Goal: Task Accomplishment & Management: Use online tool/utility

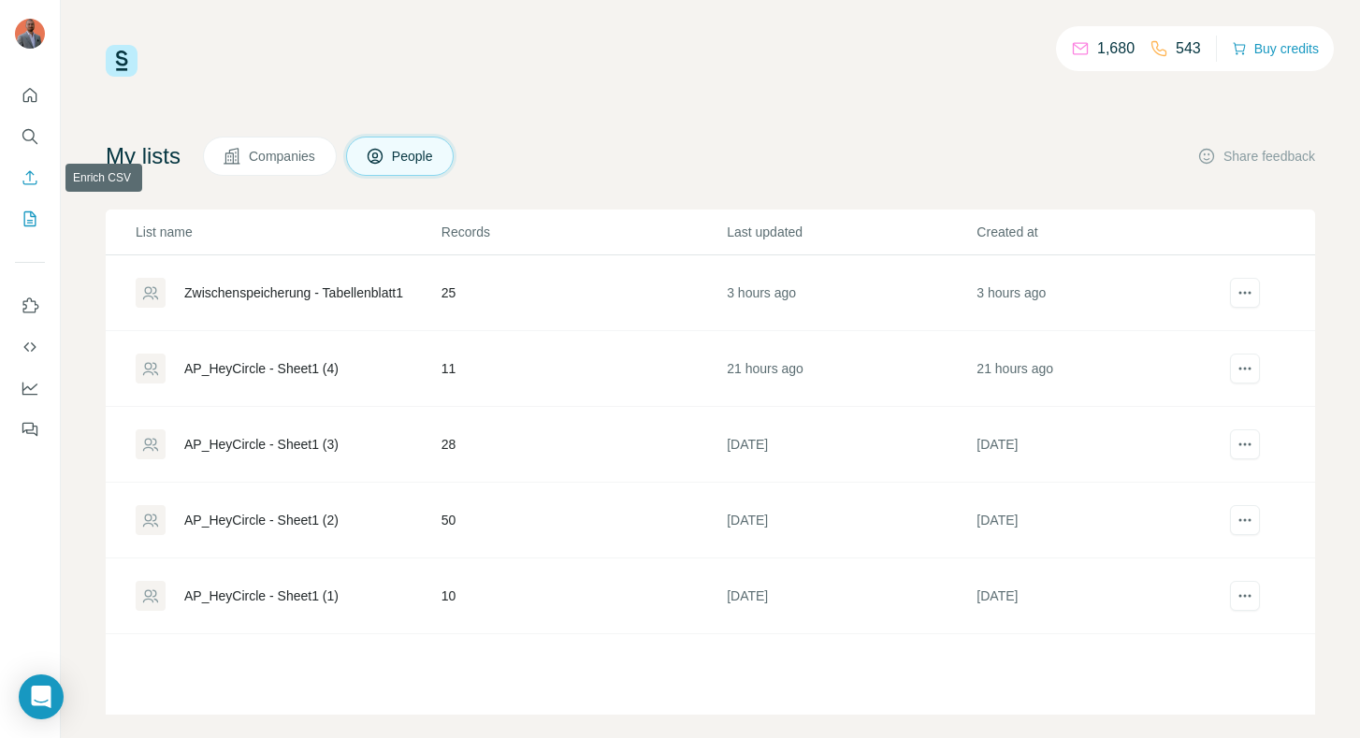
click at [27, 181] on icon "Enrich CSV" at bounding box center [30, 177] width 19 height 19
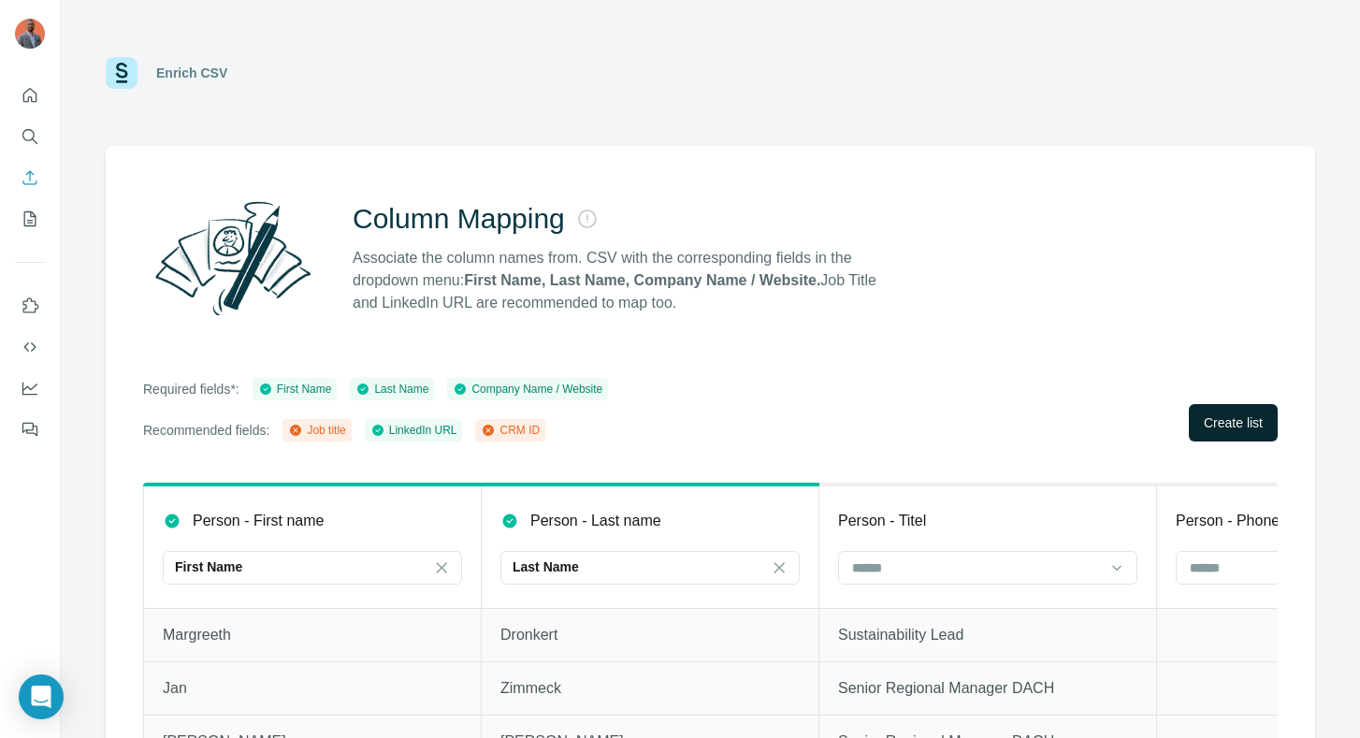
click at [1208, 413] on button "Create list" at bounding box center [1233, 422] width 89 height 37
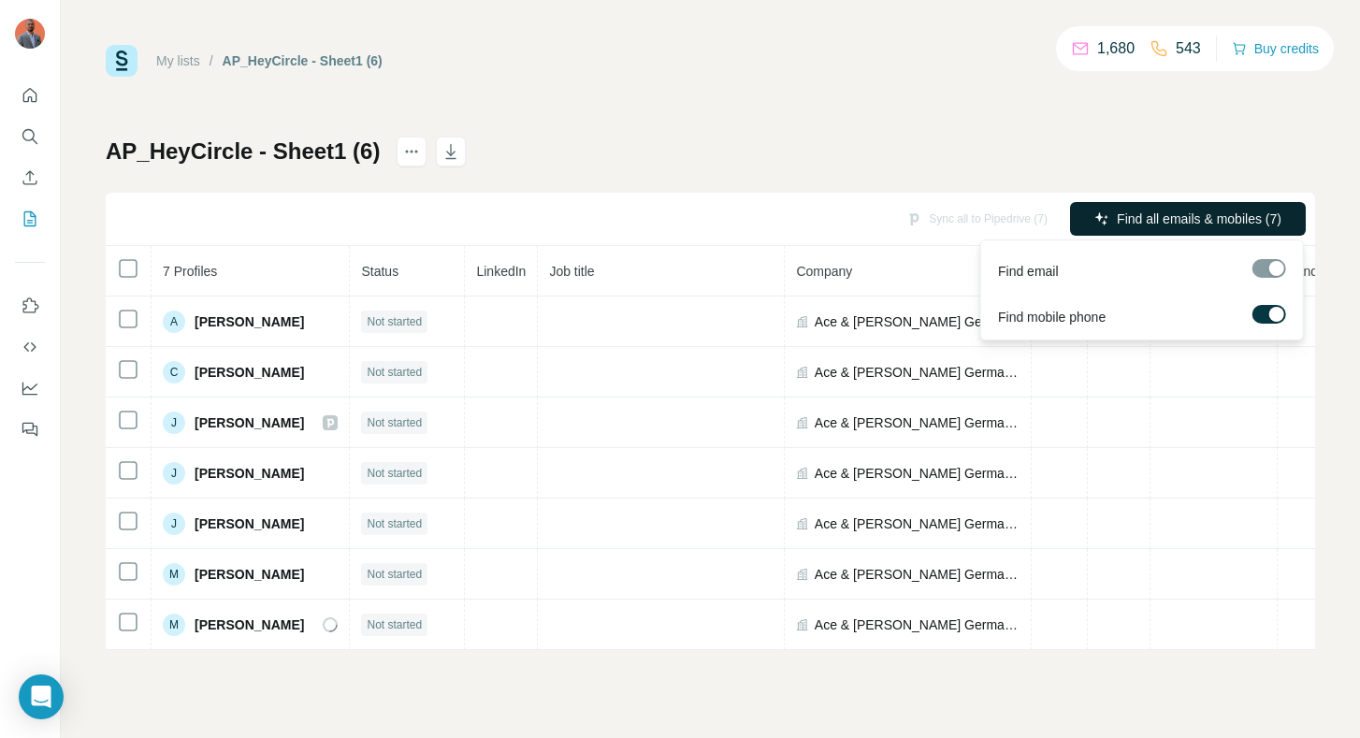
click at [1193, 212] on span "Find all emails & mobiles (7)" at bounding box center [1199, 219] width 165 height 19
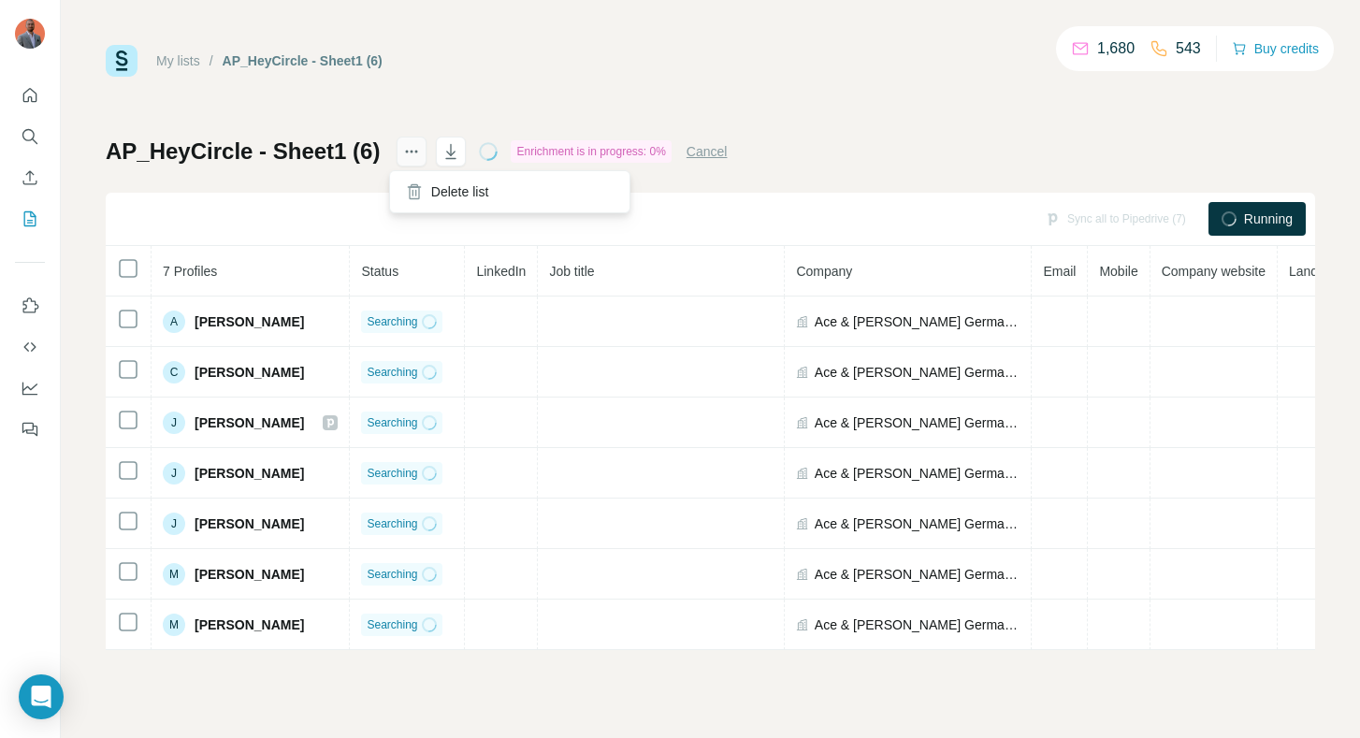
click at [409, 150] on icon "actions" at bounding box center [411, 151] width 19 height 19
click at [474, 54] on div "My lists / AP_HeyCircle - Sheet1 (6) 1,680 543 Buy credits" at bounding box center [711, 61] width 1210 height 32
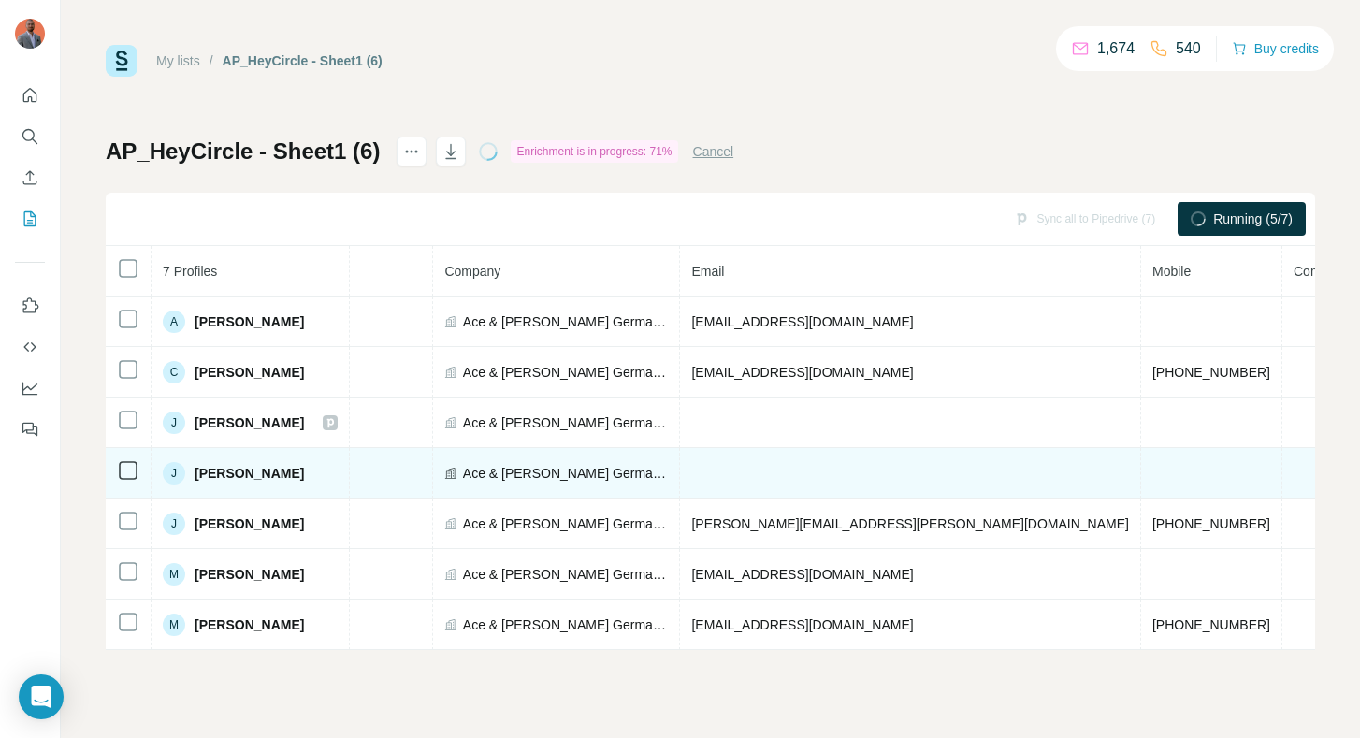
scroll to position [0, 373]
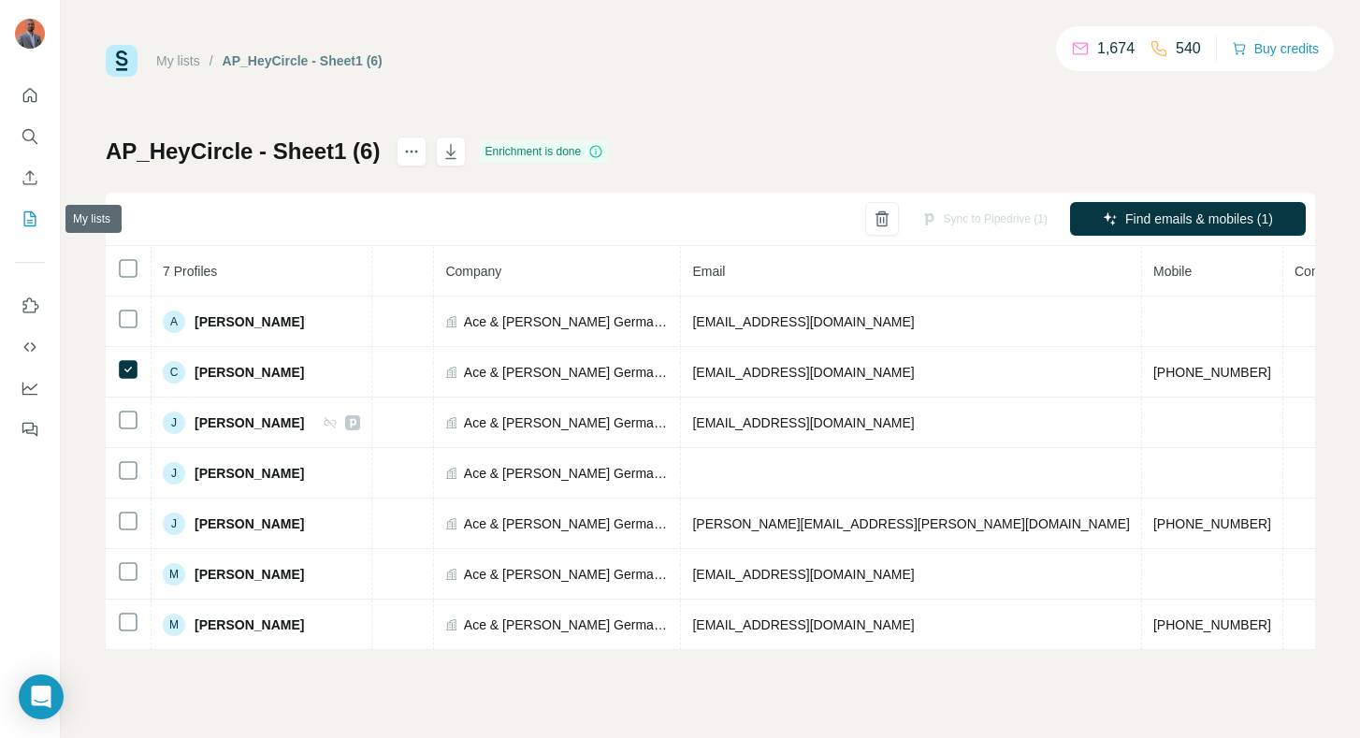
click at [34, 210] on icon "My lists" at bounding box center [30, 219] width 19 height 19
click at [31, 180] on icon "Enrich CSV" at bounding box center [30, 177] width 19 height 19
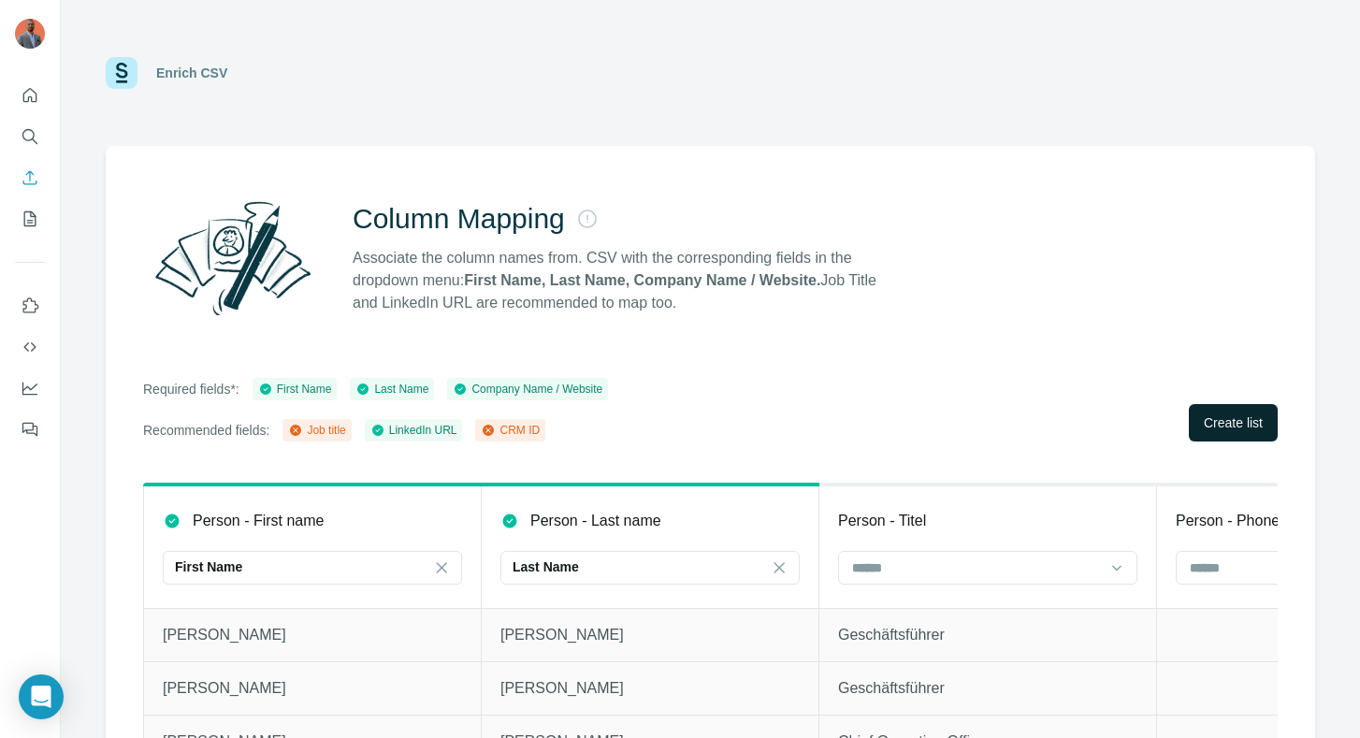
click at [1211, 417] on span "Create list" at bounding box center [1233, 422] width 59 height 19
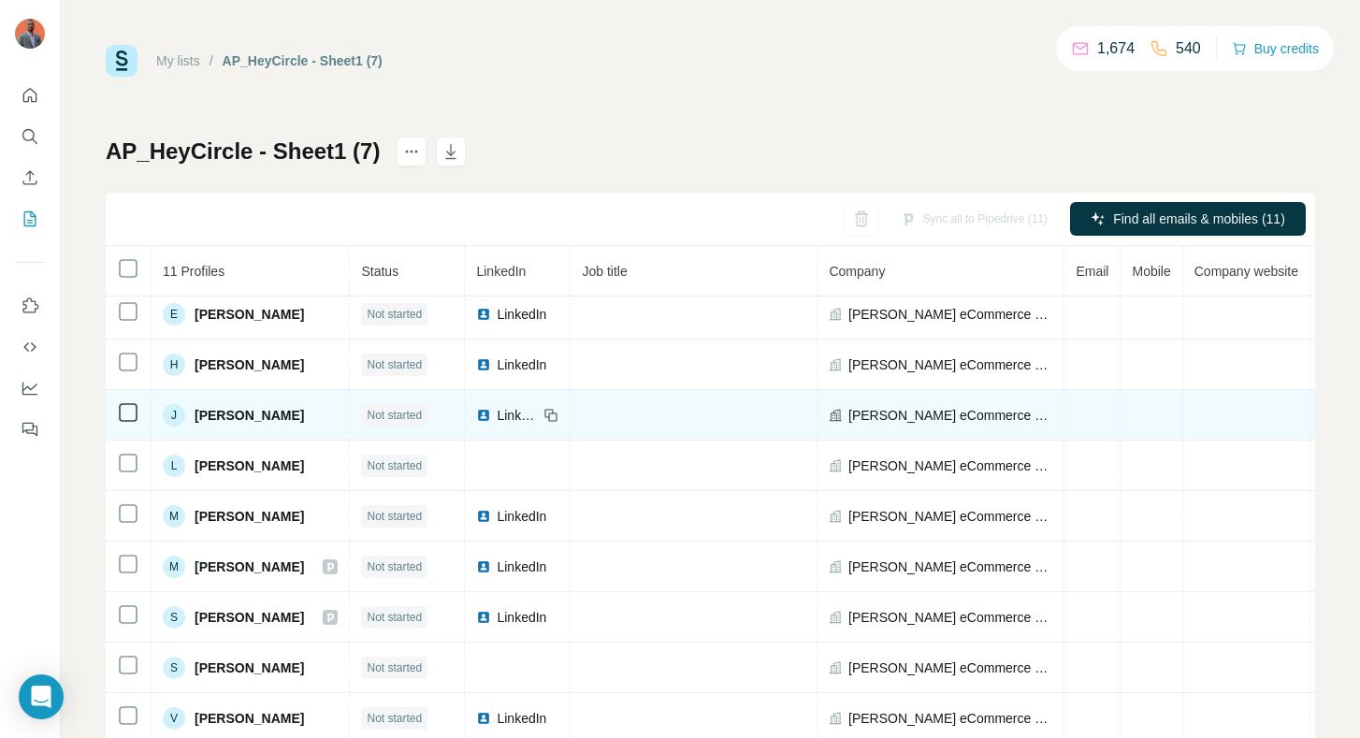
scroll to position [112, 0]
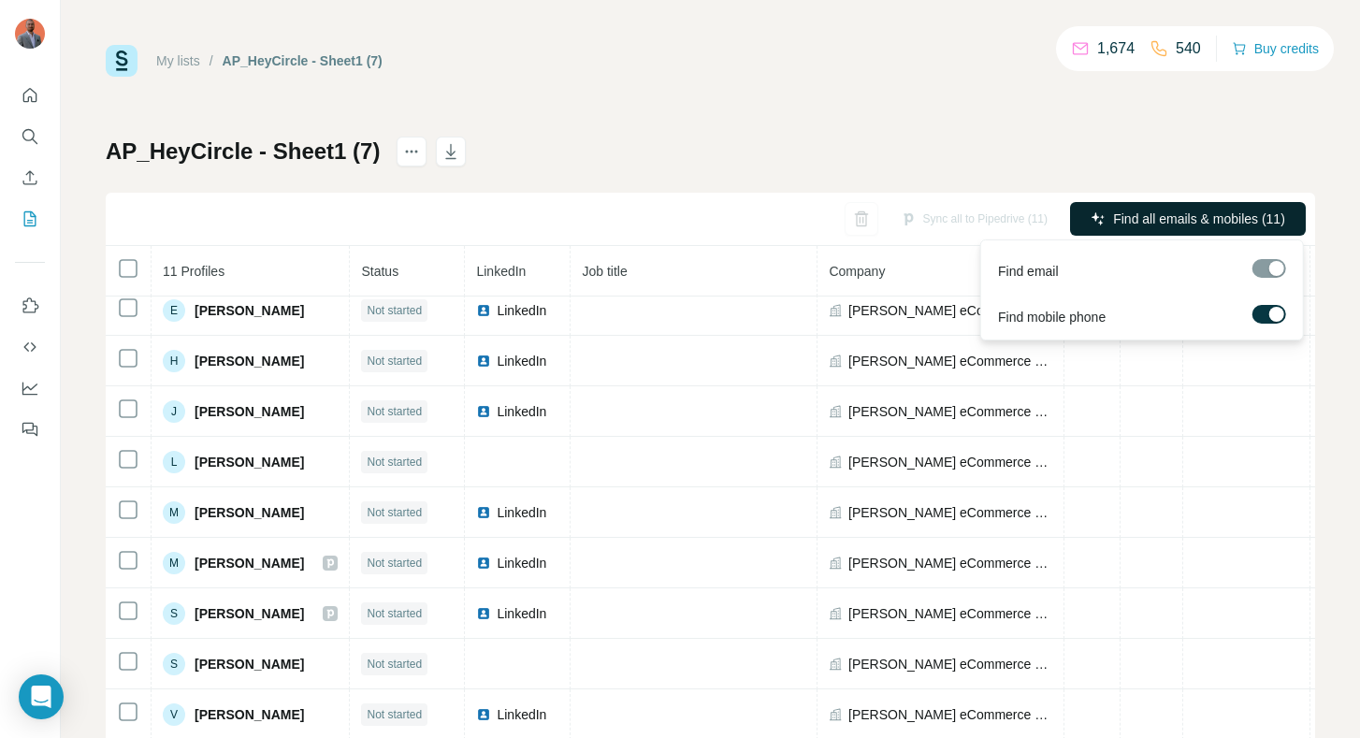
click at [1164, 220] on span "Find all emails & mobiles (11)" at bounding box center [1199, 219] width 172 height 19
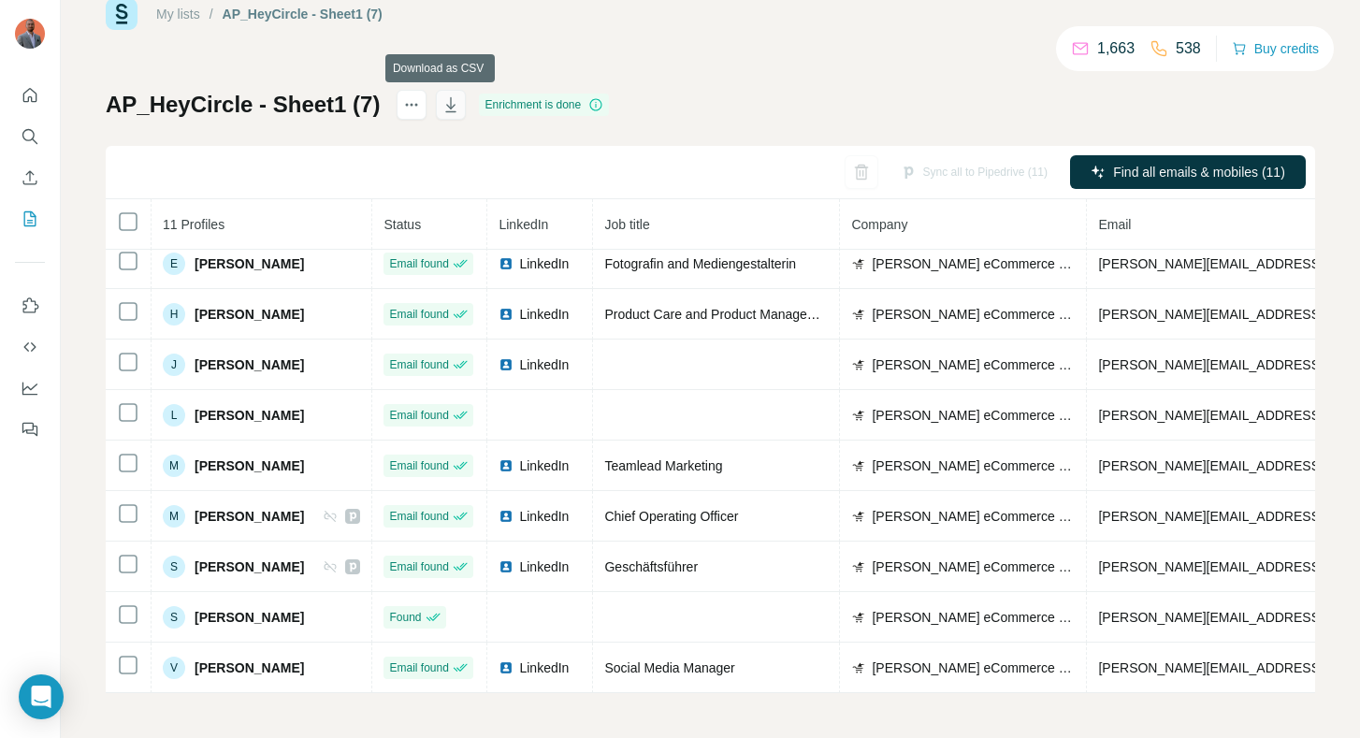
click at [442, 109] on icon "button" at bounding box center [451, 104] width 19 height 19
click at [446, 104] on icon "button" at bounding box center [451, 104] width 10 height 15
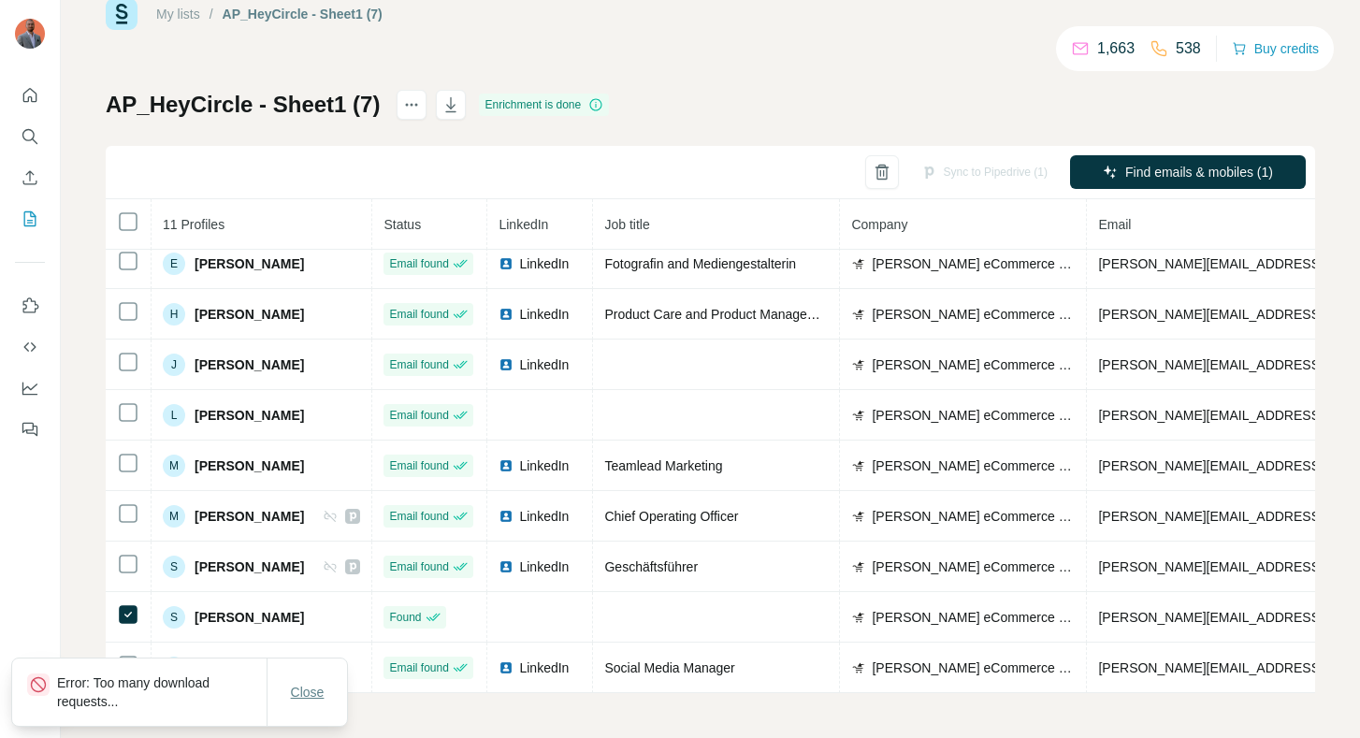
click at [315, 688] on span "Close" at bounding box center [308, 692] width 34 height 19
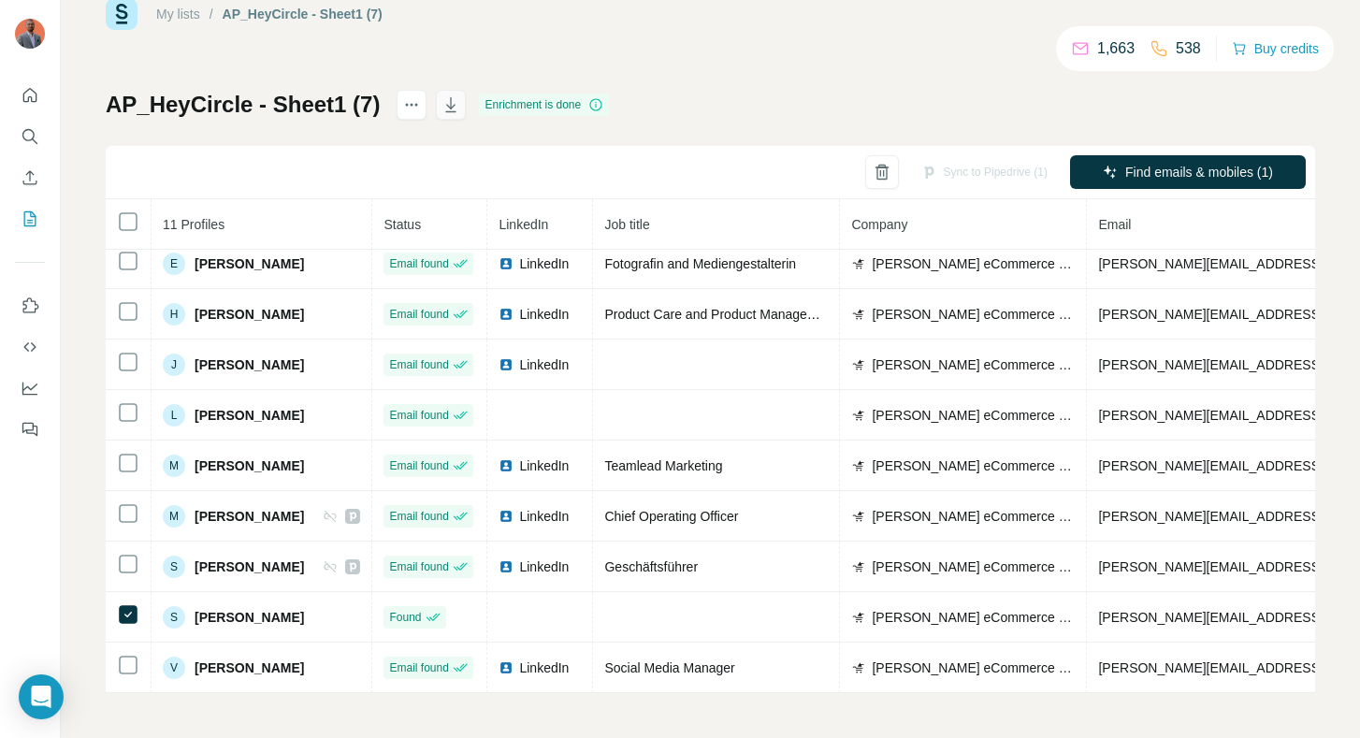
click at [443, 110] on icon "button" at bounding box center [451, 104] width 19 height 19
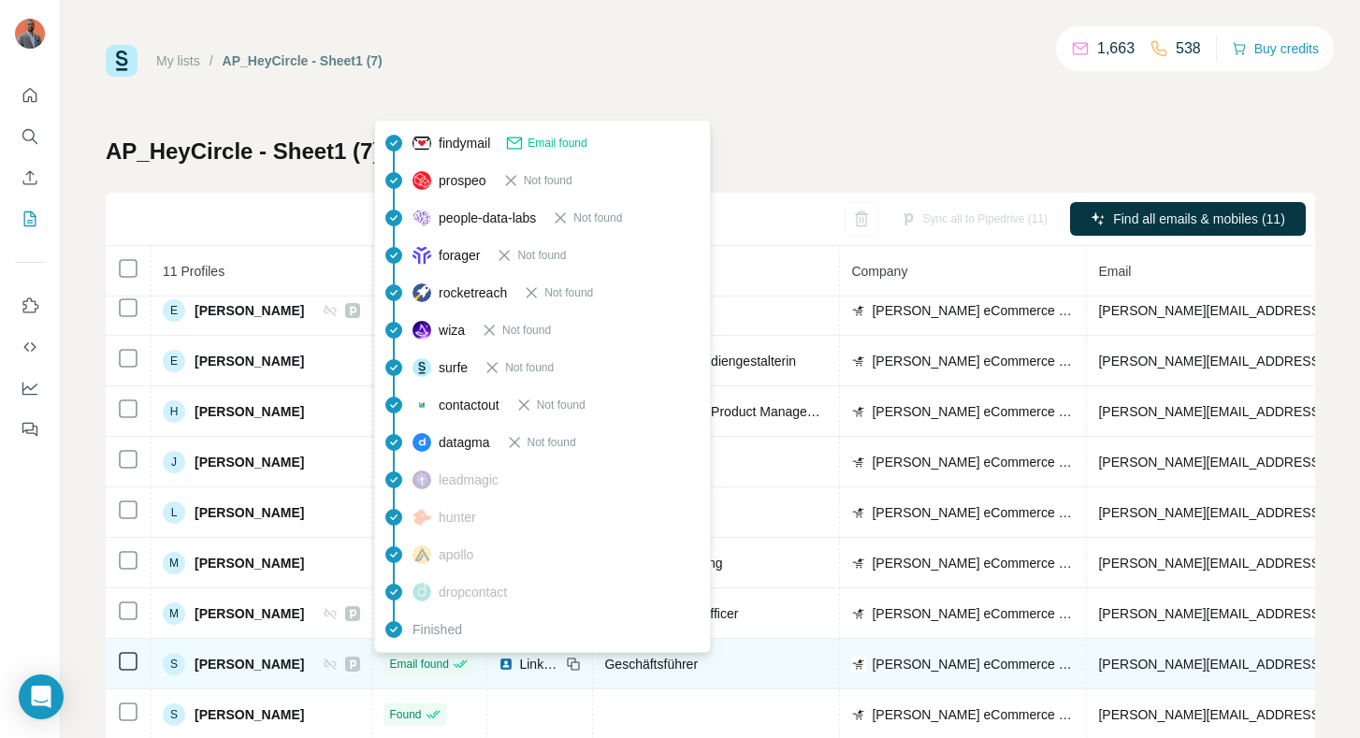
scroll to position [112, 0]
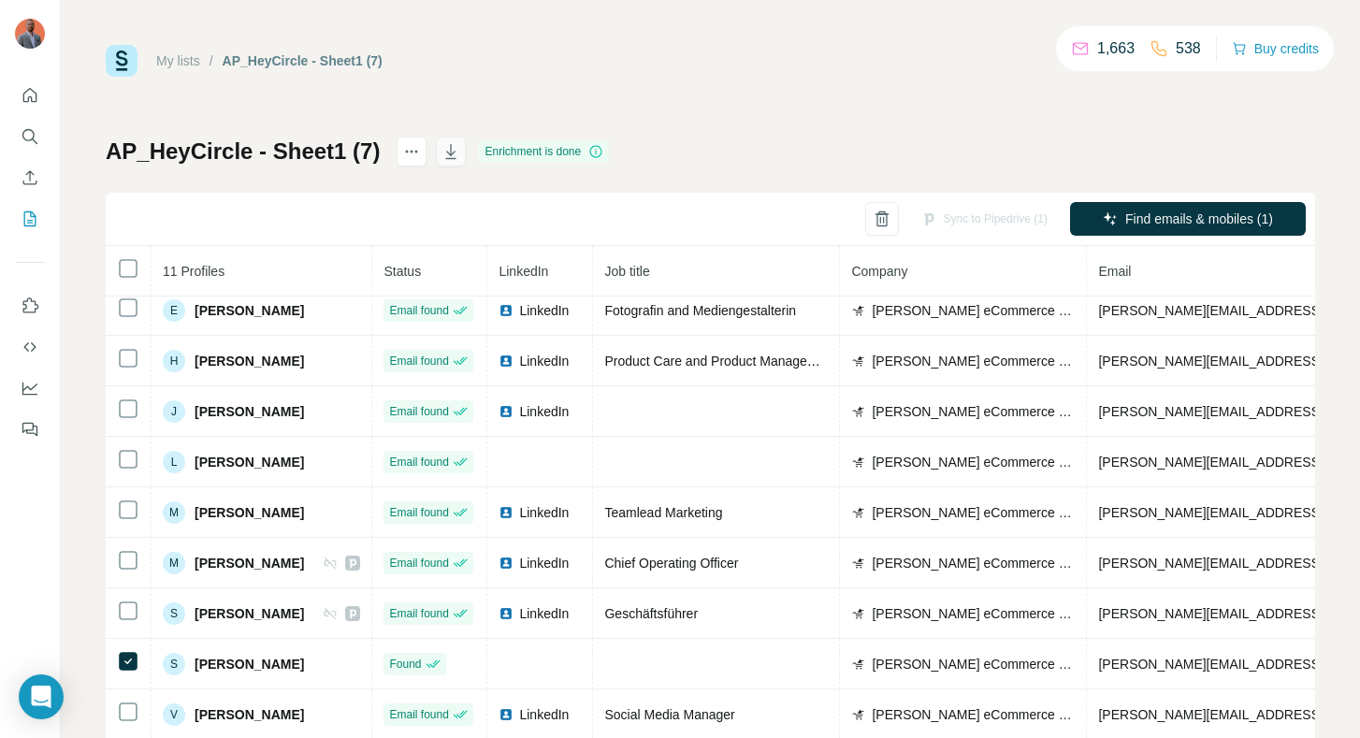
click at [447, 153] on icon "button" at bounding box center [451, 151] width 19 height 19
click at [442, 157] on icon "button" at bounding box center [451, 151] width 19 height 19
